Goal: Information Seeking & Learning: Compare options

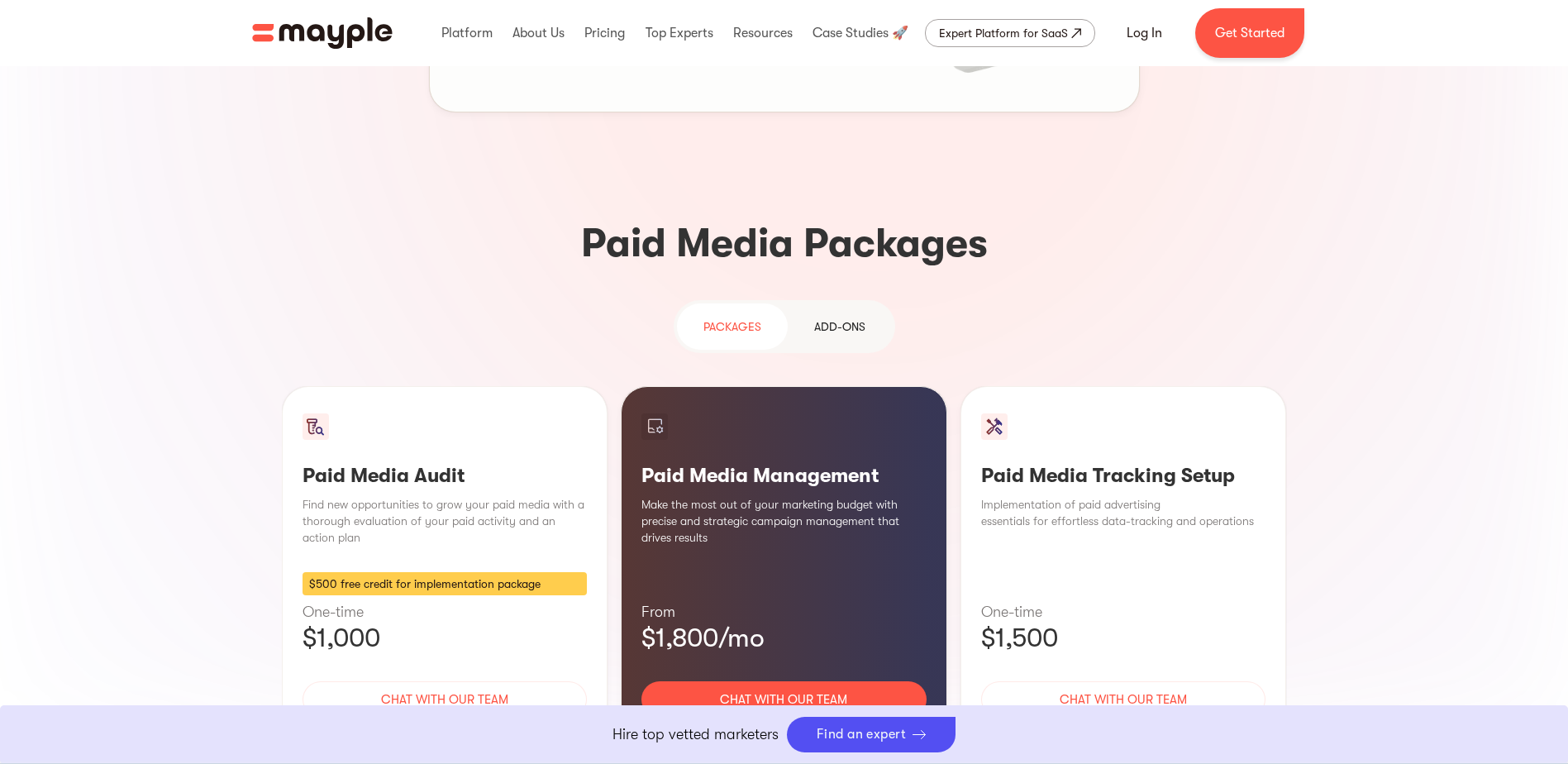
scroll to position [1324, 0]
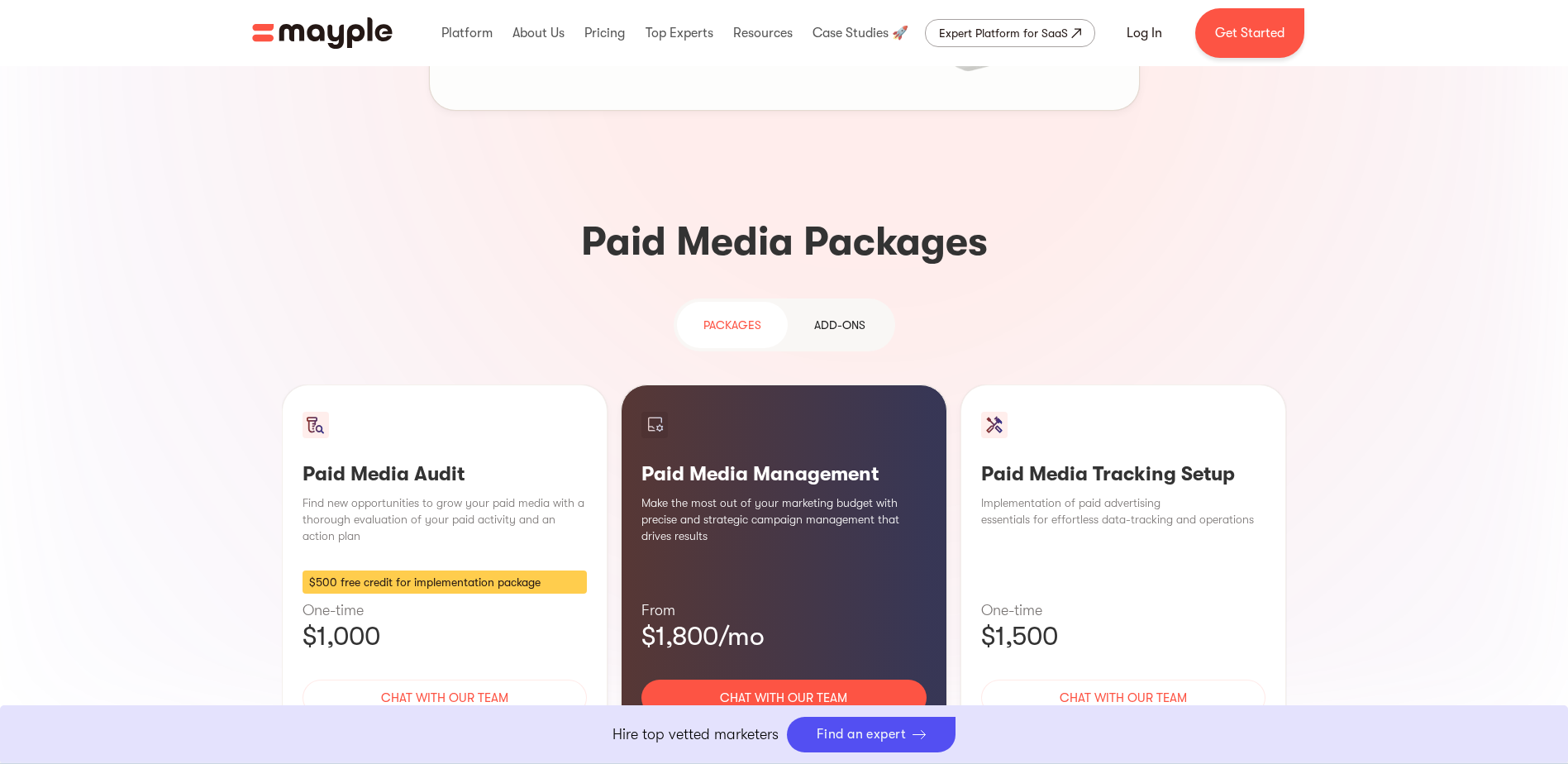
click at [826, 315] on div "Add-ons" at bounding box center [840, 325] width 51 height 20
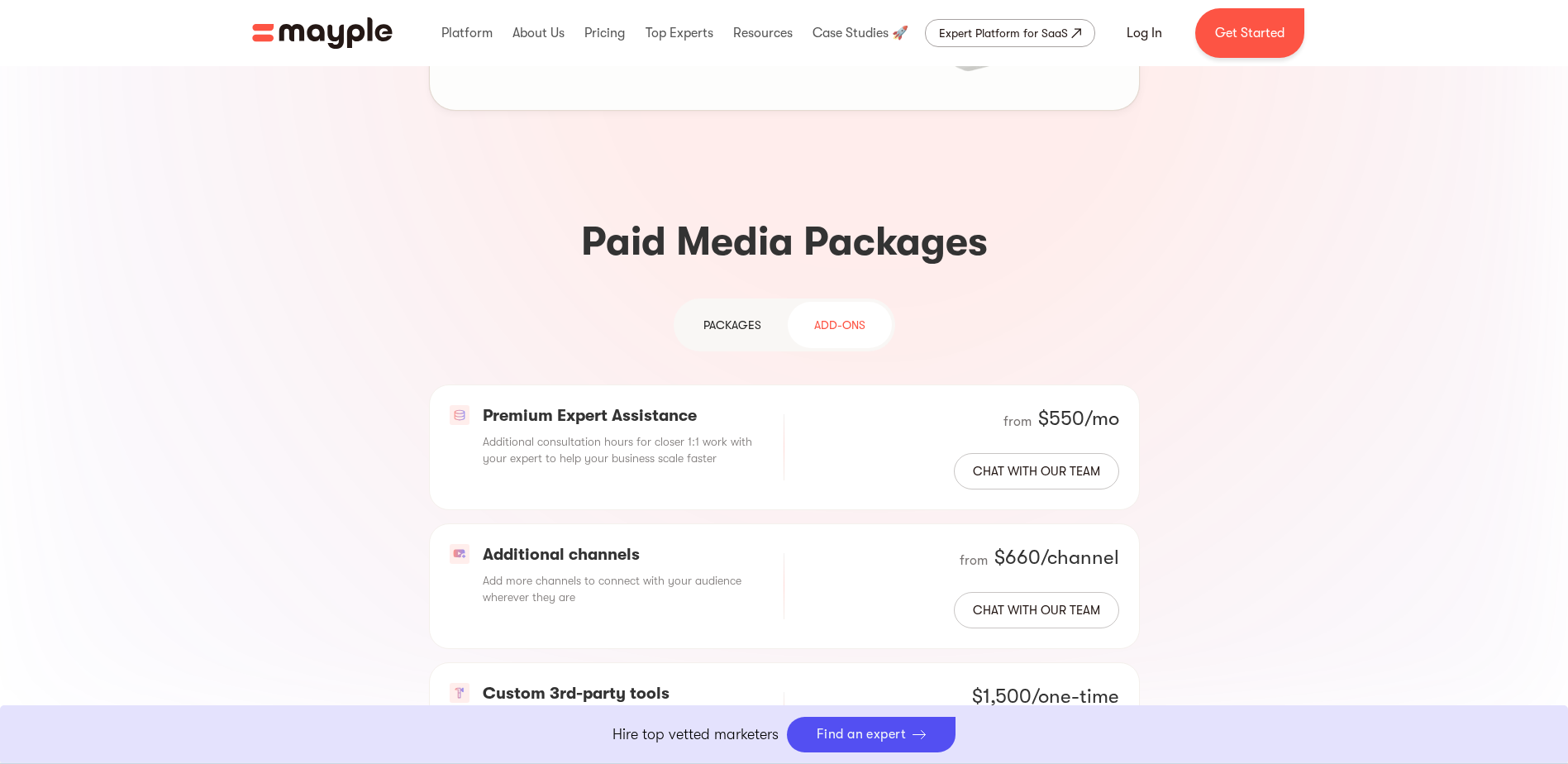
scroll to position [1076, 0]
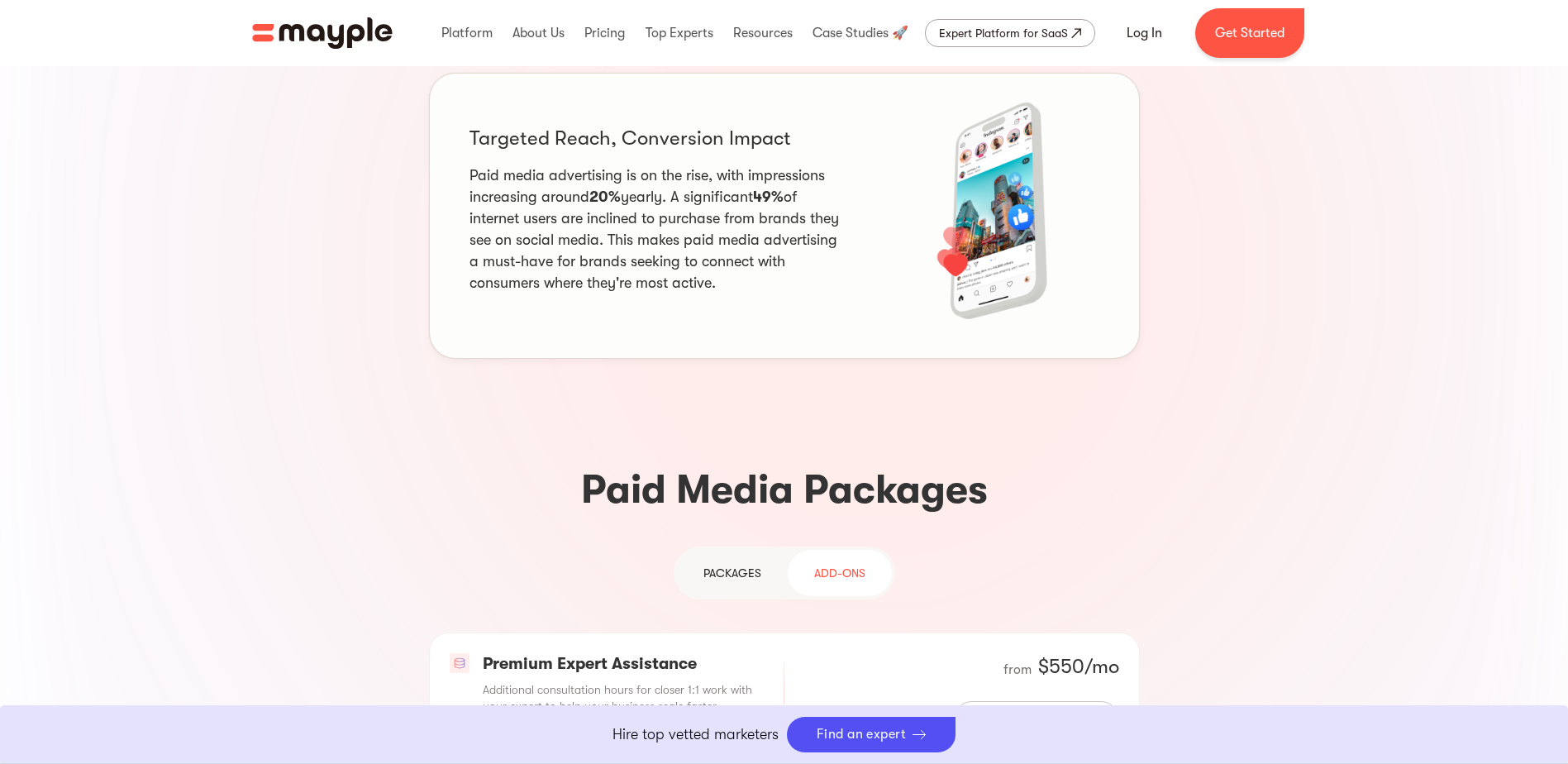
click at [733, 550] on link "PAckages" at bounding box center [732, 573] width 111 height 47
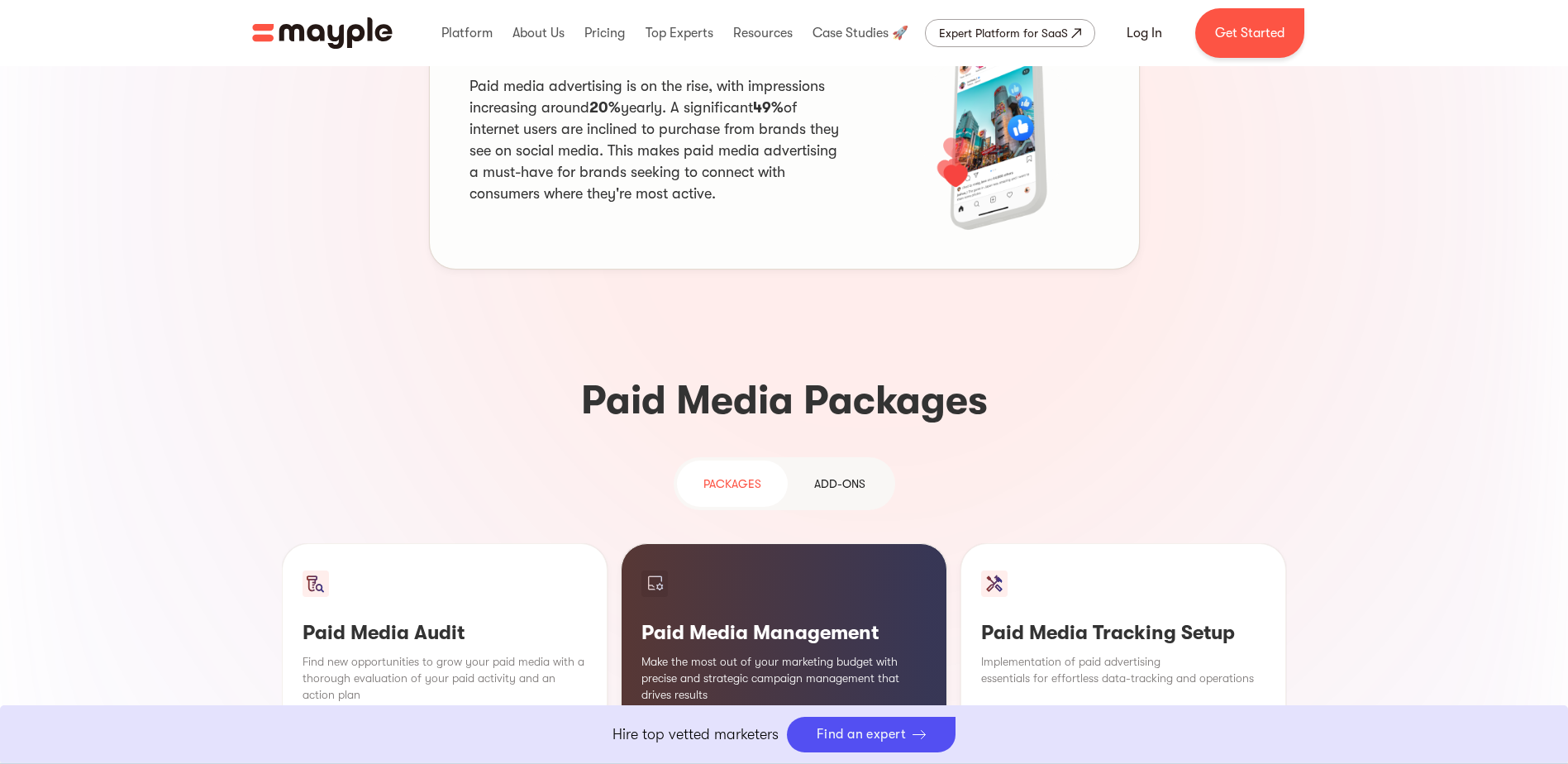
scroll to position [1324, 0]
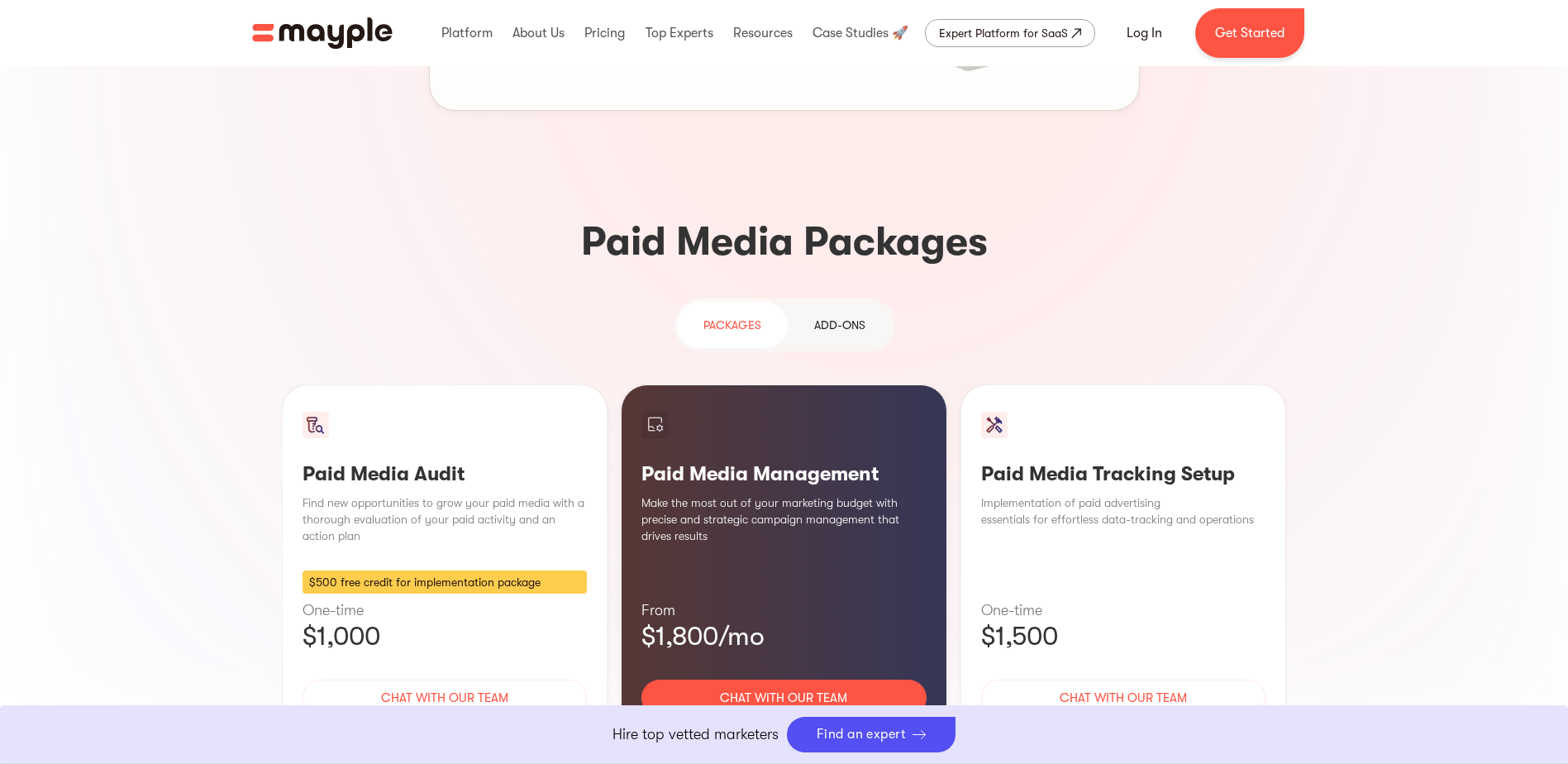
click at [767, 730] on div "Learn More" at bounding box center [784, 747] width 285 height 35
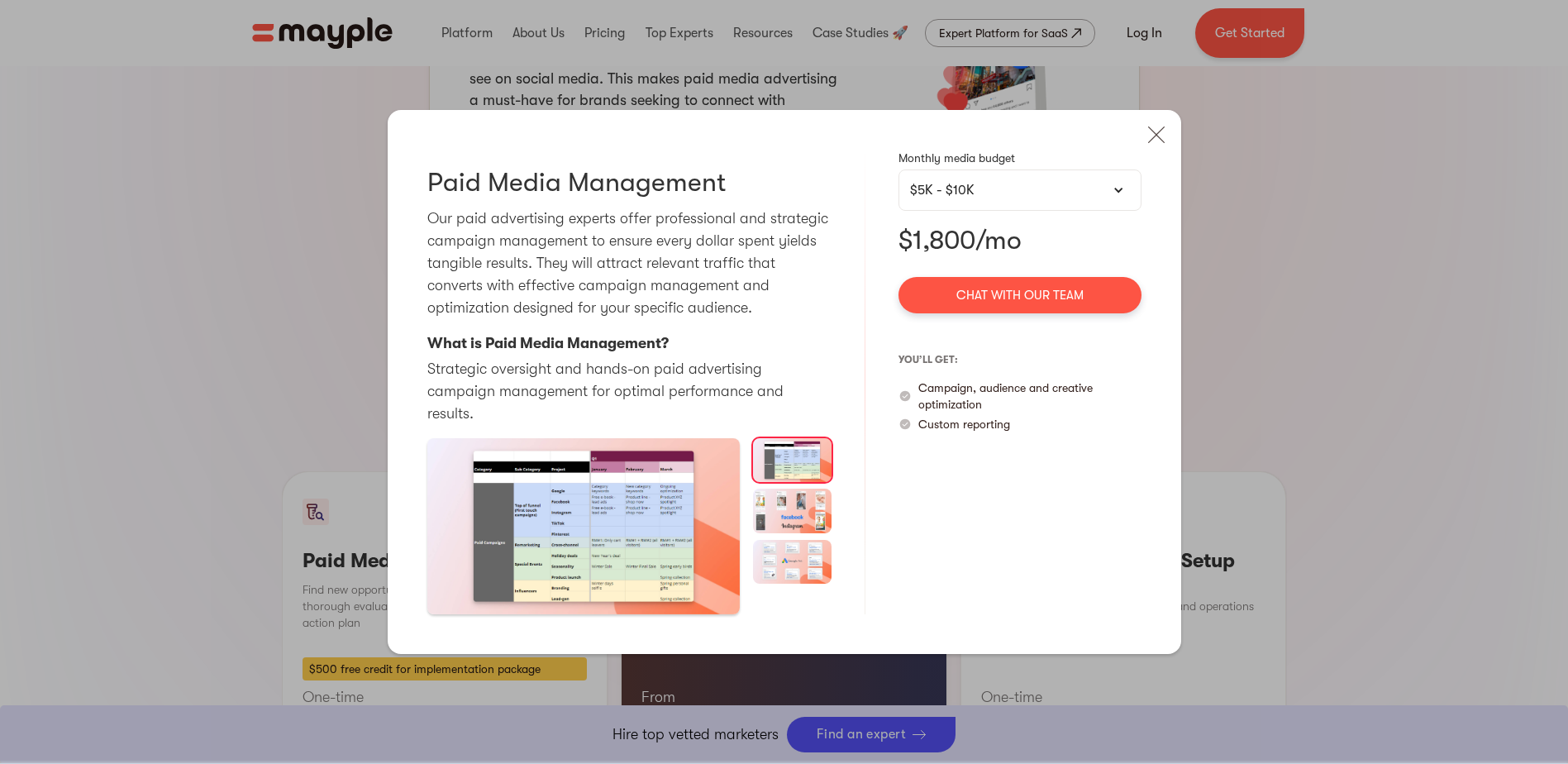
scroll to position [1241, 0]
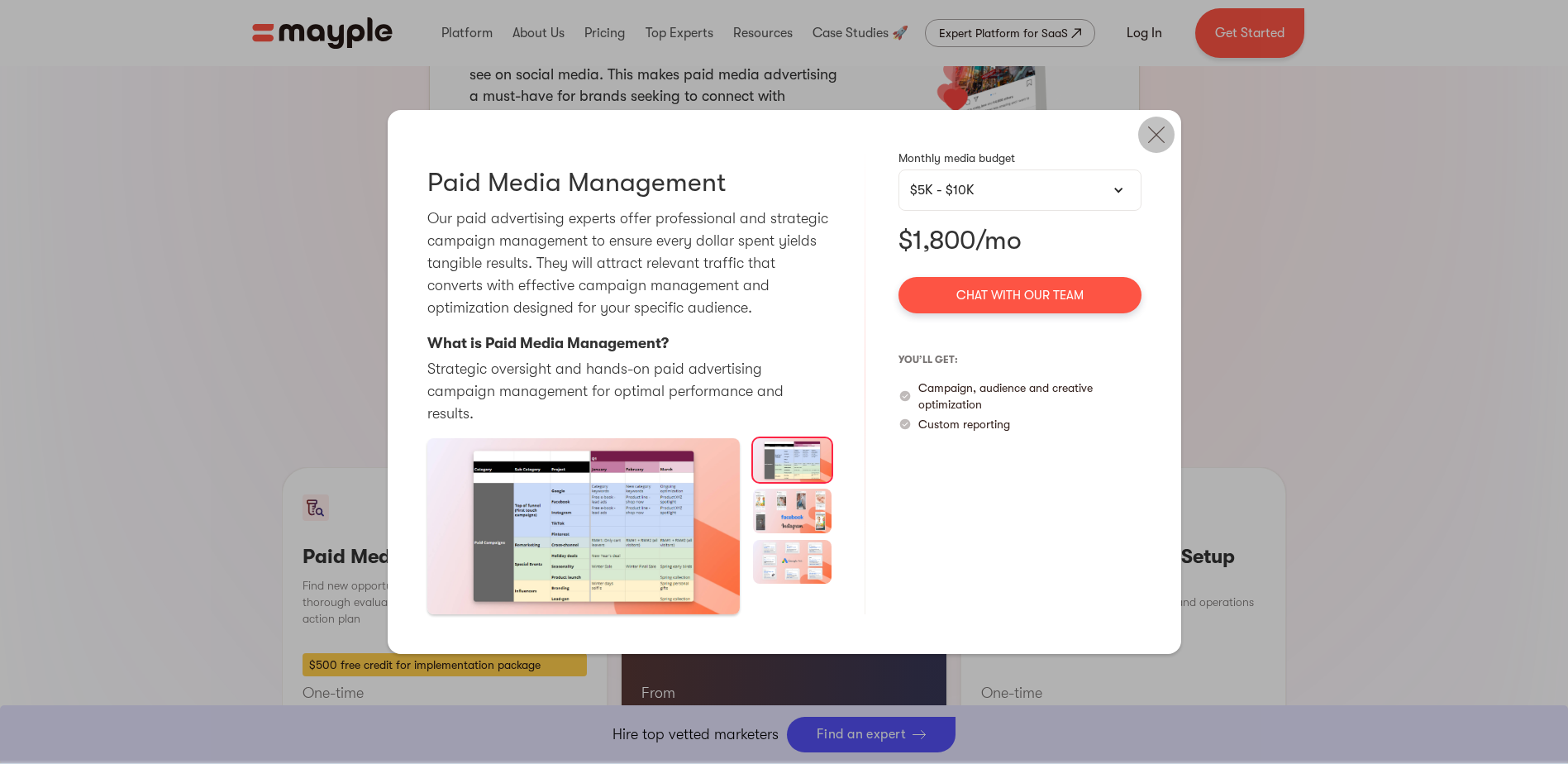
click at [1156, 143] on img at bounding box center [1157, 135] width 36 height 36
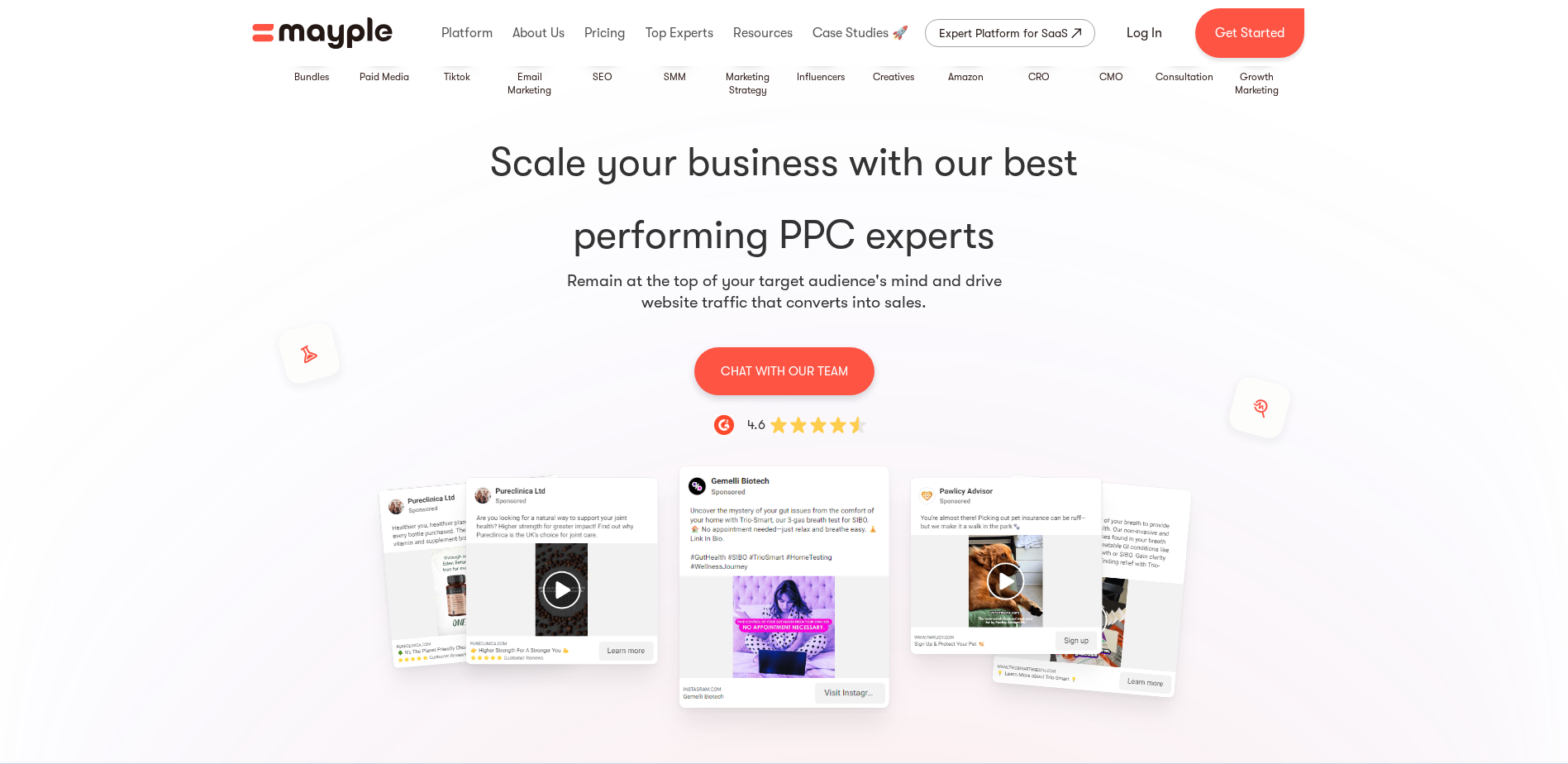
scroll to position [0, 0]
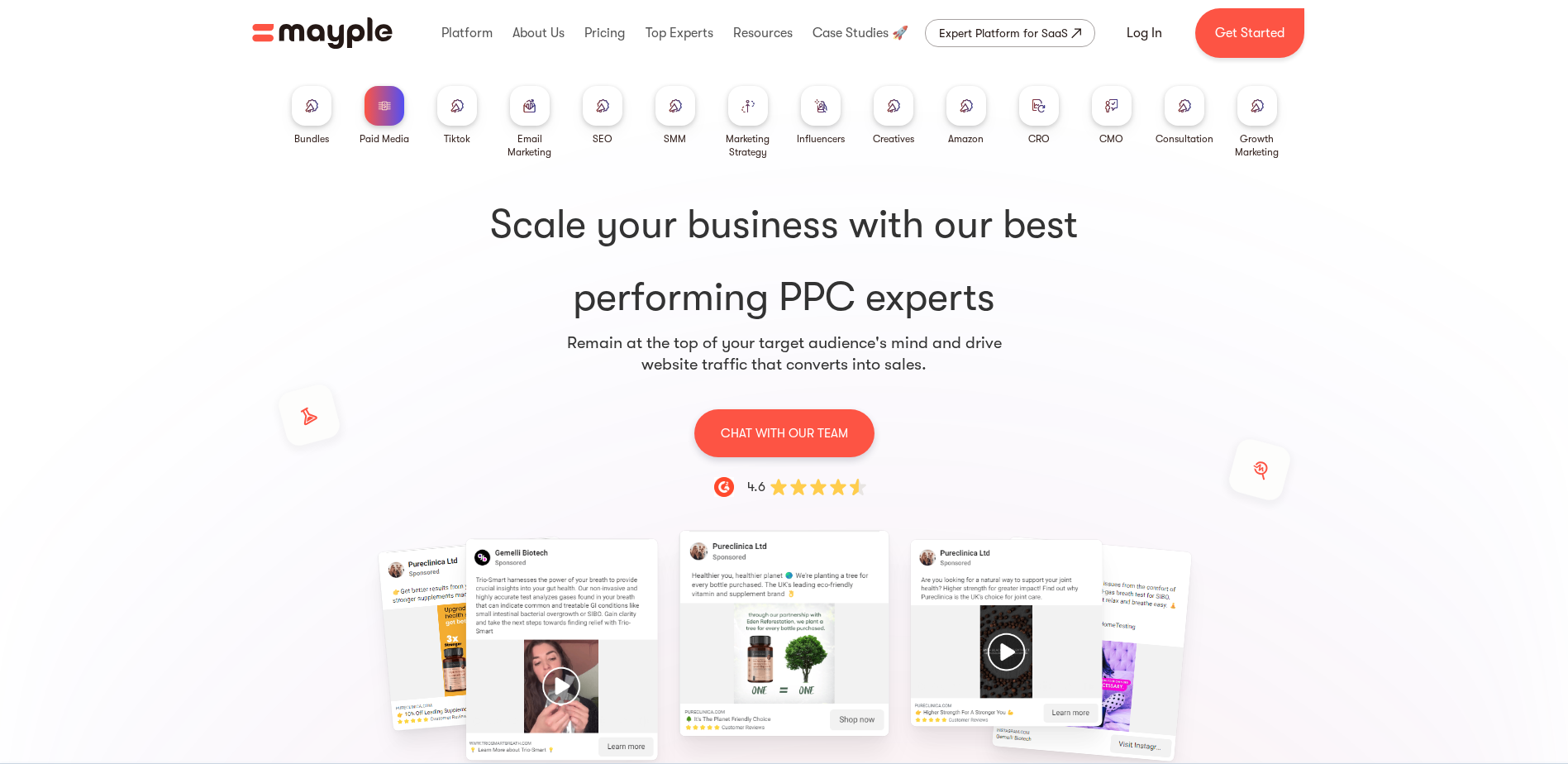
click at [601, 113] on div at bounding box center [603, 106] width 40 height 40
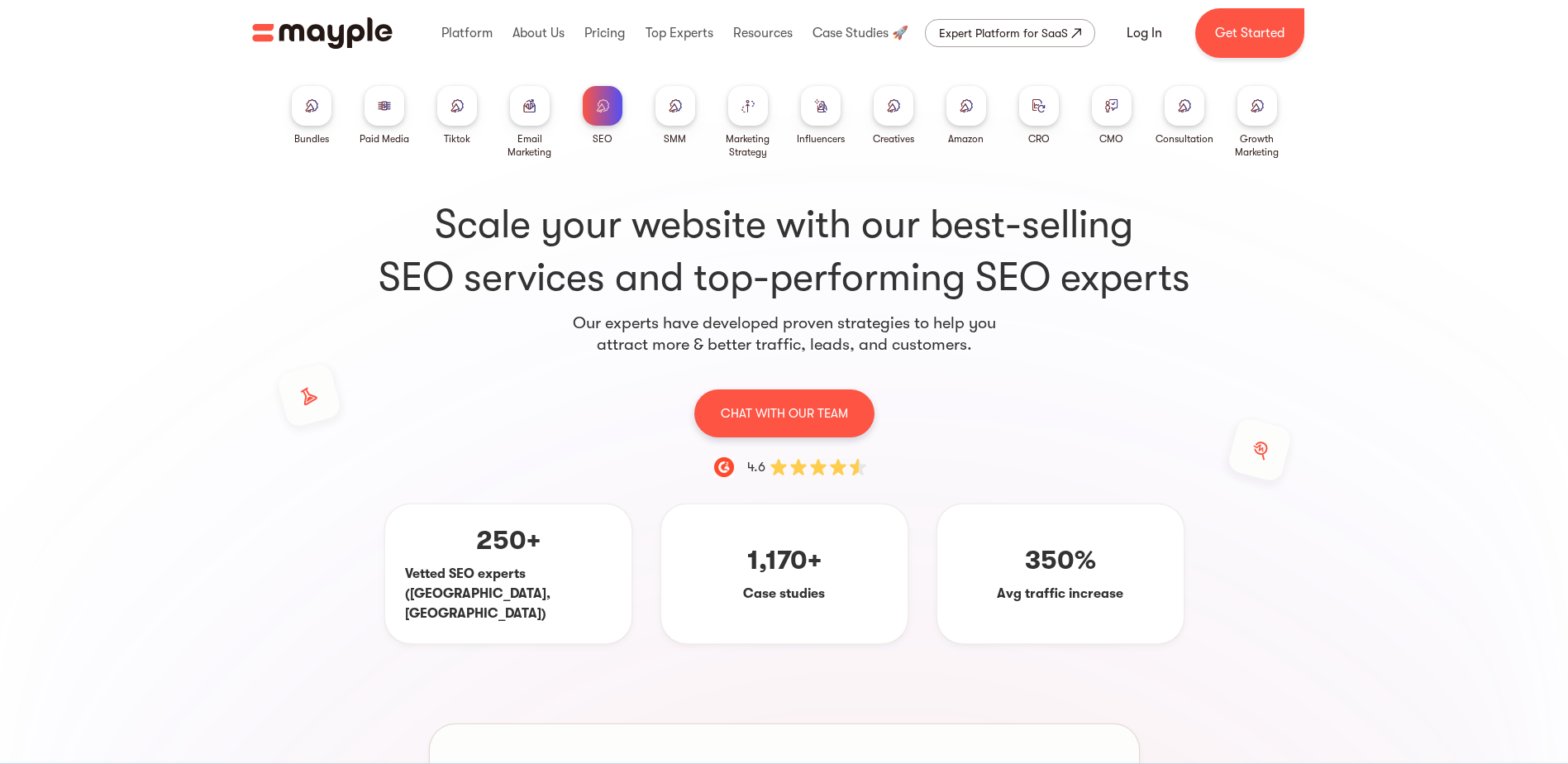
click at [750, 137] on div "Marketing Strategy" at bounding box center [747, 145] width 60 height 27
